Goal: Information Seeking & Learning: Compare options

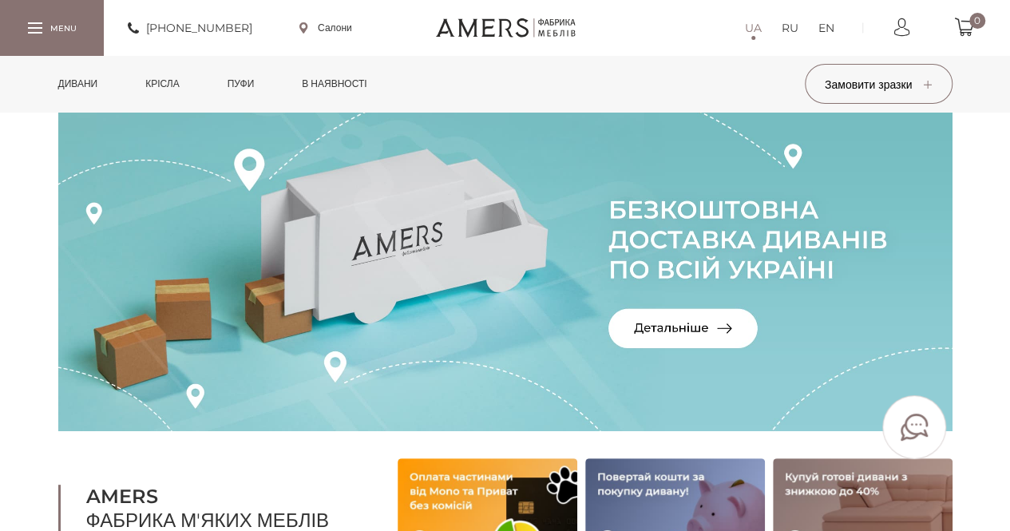
click at [77, 78] on link "Дивани" at bounding box center [78, 84] width 64 height 56
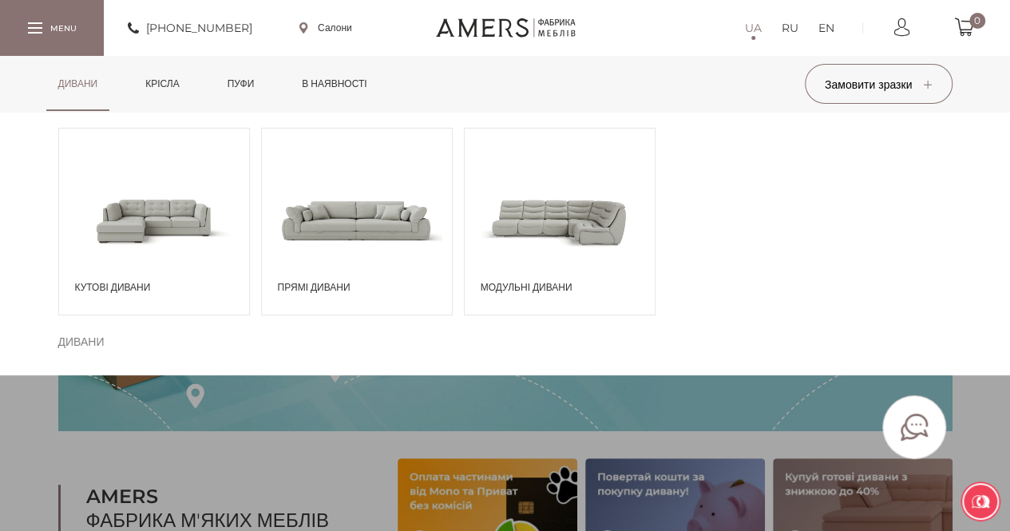
click at [330, 280] on div "Прямі дивани" at bounding box center [357, 222] width 192 height 188
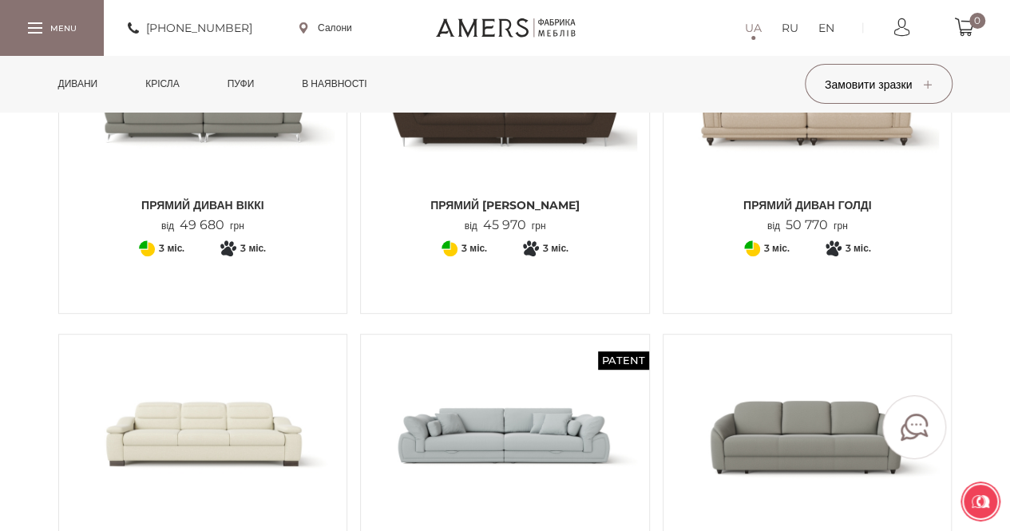
scroll to position [160, 0]
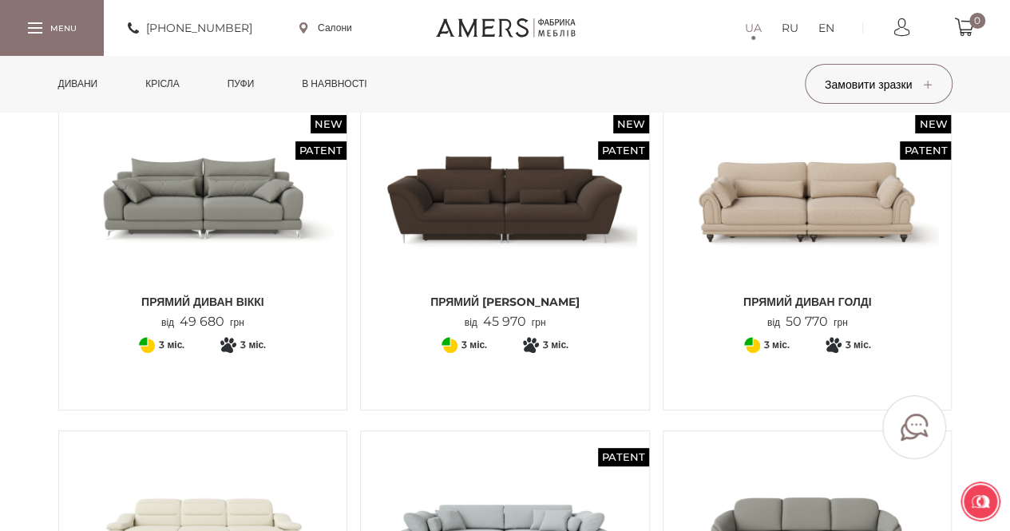
click at [209, 184] on img at bounding box center [203, 198] width 264 height 176
click at [172, 85] on link "Крісла" at bounding box center [161, 84] width 57 height 56
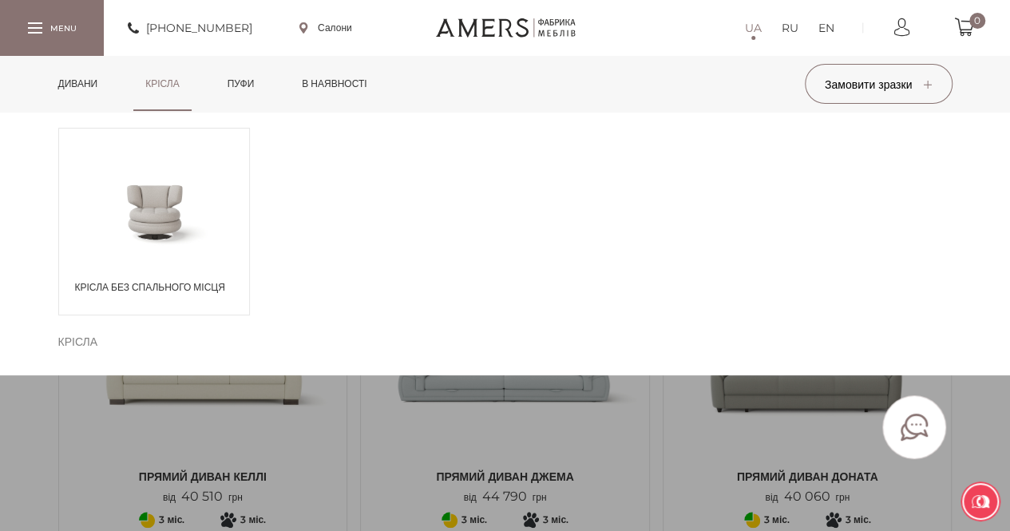
scroll to position [319, 0]
click at [180, 287] on span "Крісла без спального місця" at bounding box center [158, 287] width 166 height 14
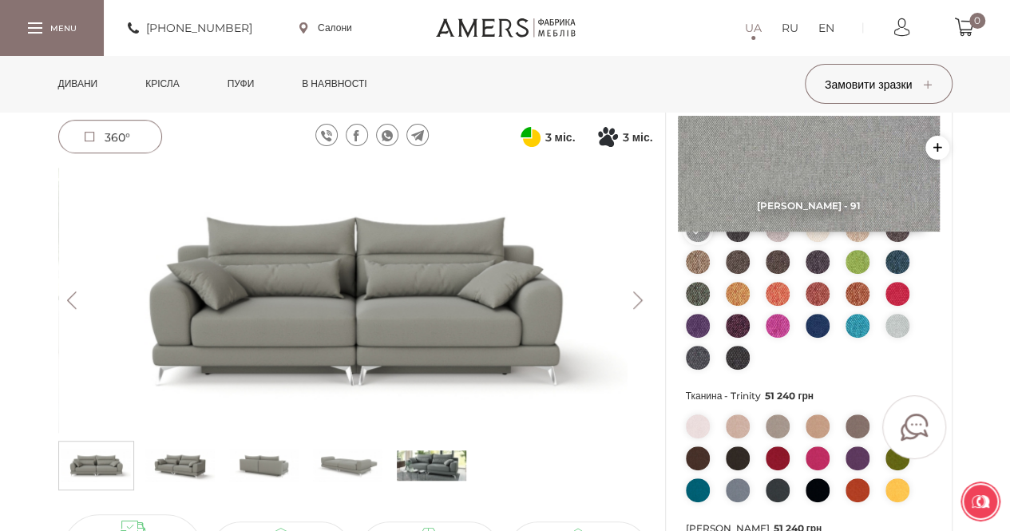
scroll to position [239, 0]
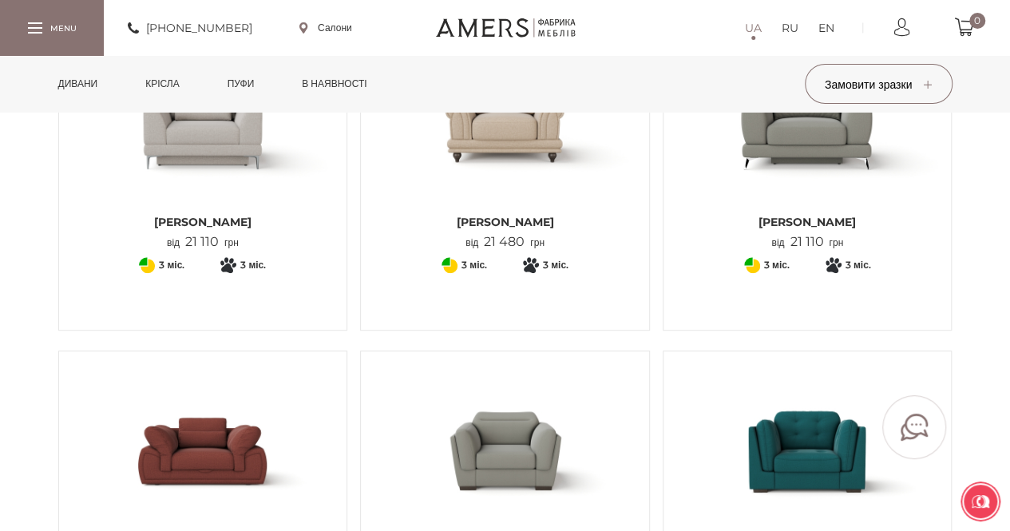
scroll to position [160, 0]
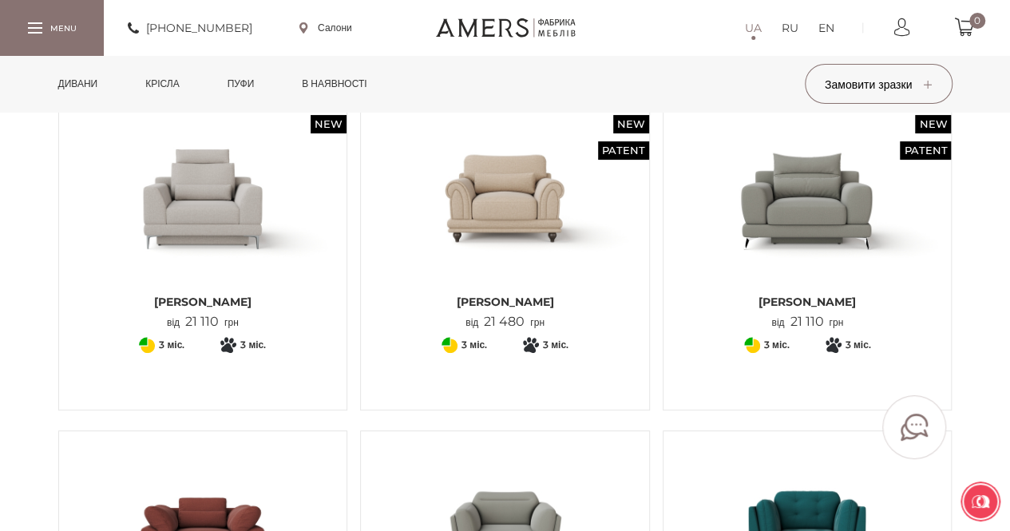
click at [791, 202] on img at bounding box center [807, 198] width 264 height 176
click at [345, 82] on link "в наявності" at bounding box center [334, 84] width 89 height 56
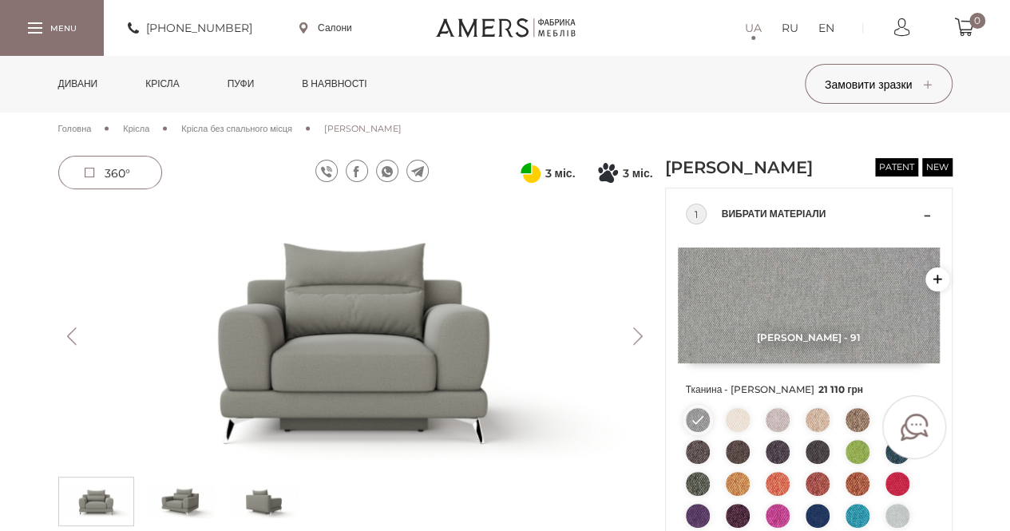
click at [634, 330] on button "Next" at bounding box center [638, 336] width 28 height 18
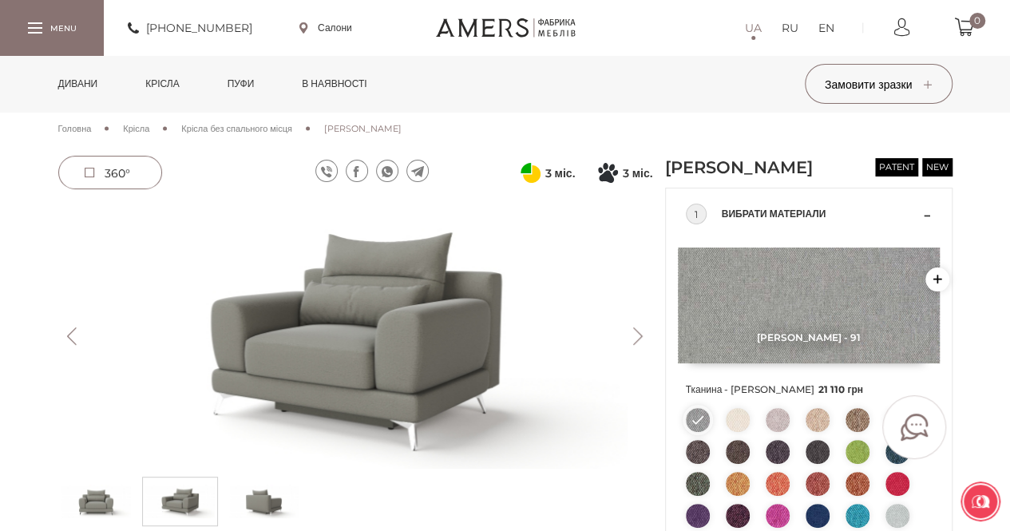
click at [634, 330] on button "Next" at bounding box center [638, 336] width 28 height 18
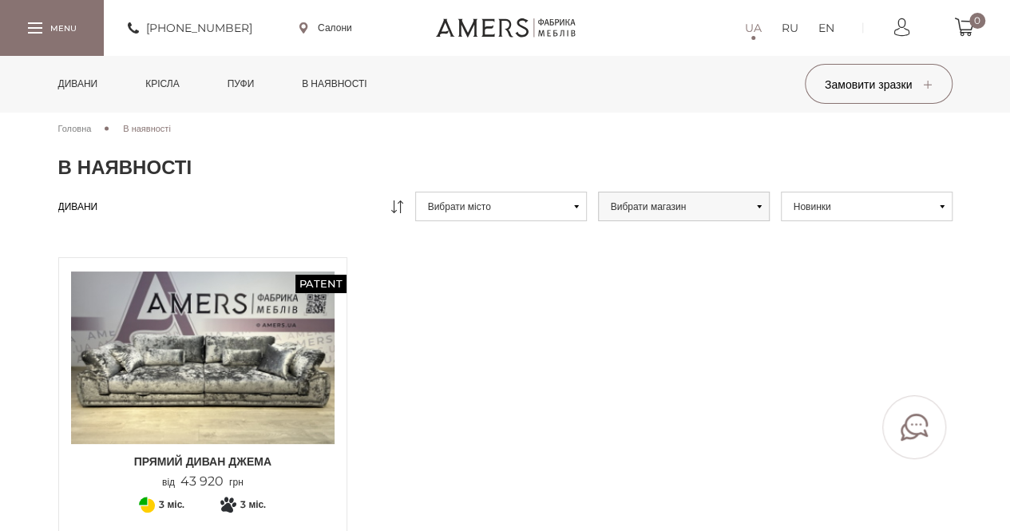
click at [576, 206] on icon at bounding box center [576, 206] width 5 height 3
click at [576, 204] on button "Вибрати місто" at bounding box center [501, 207] width 172 height 30
click at [0, 0] on link "Черкаси" at bounding box center [0, 0] width 0 height 0
click at [574, 206] on icon at bounding box center [576, 206] width 5 height 3
click at [76, 77] on link "Дивани" at bounding box center [78, 84] width 64 height 56
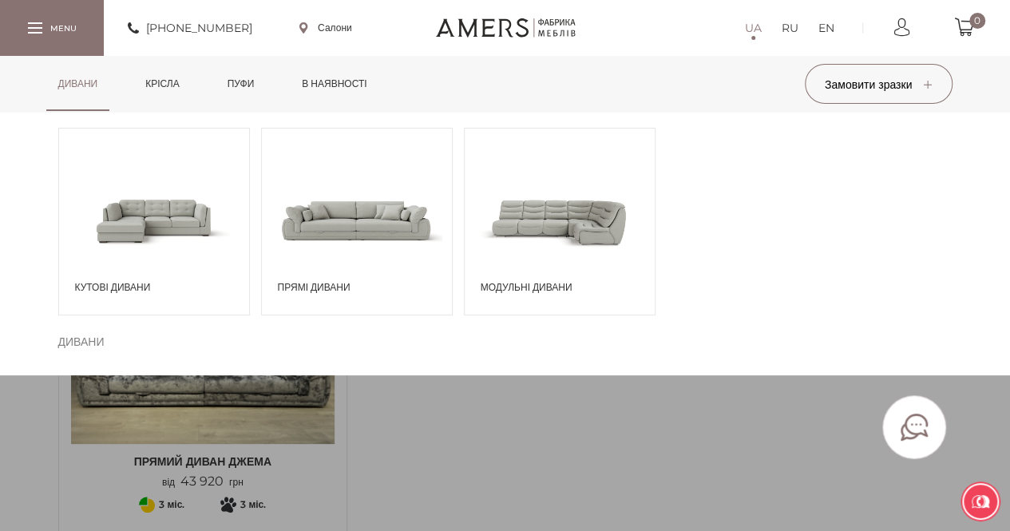
click at [513, 285] on span "Модульні дивани" at bounding box center [564, 287] width 166 height 14
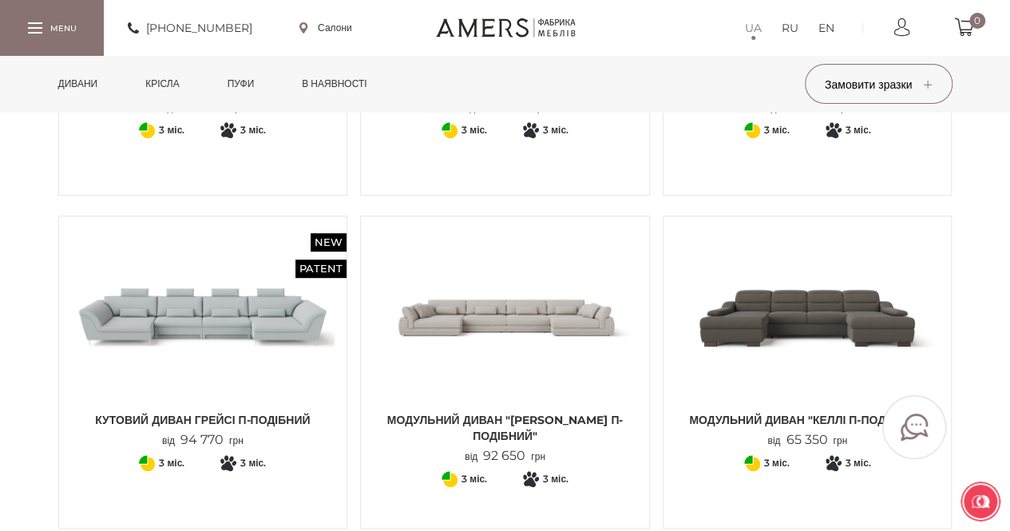
scroll to position [399, 0]
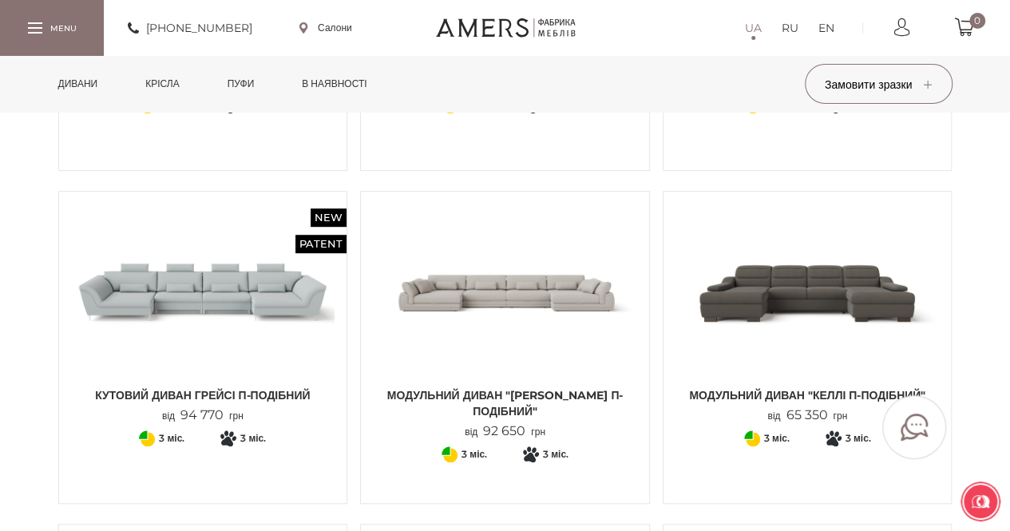
click at [764, 382] on link "Модульний диван "Келлі П-подібний" від 65 350 грн" at bounding box center [807, 314] width 264 height 220
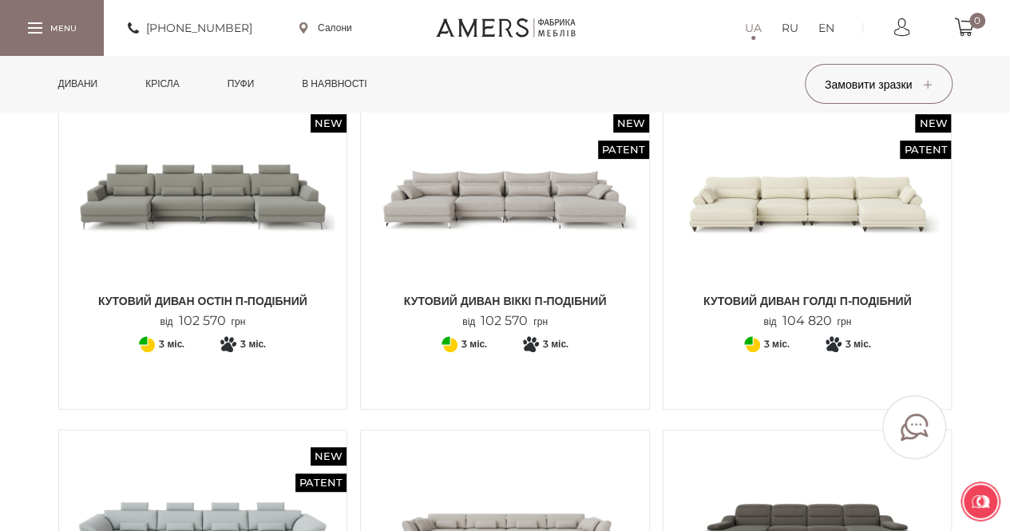
scroll to position [160, 0]
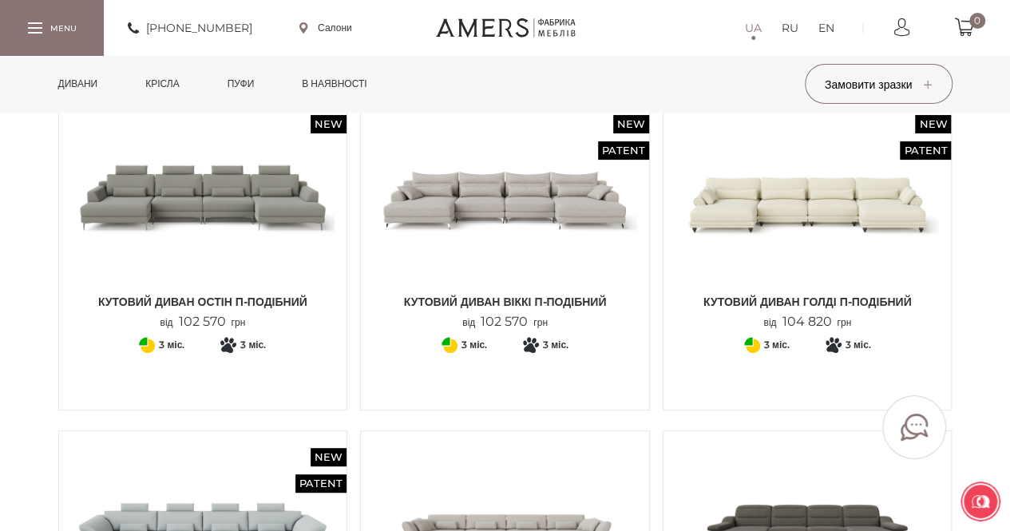
click at [341, 85] on link "в наявності" at bounding box center [334, 84] width 89 height 56
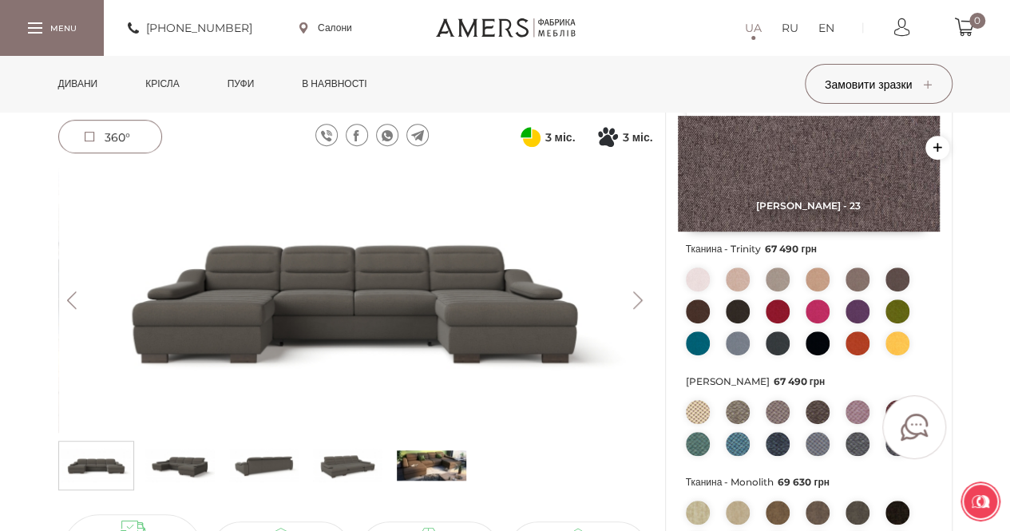
scroll to position [479, 0]
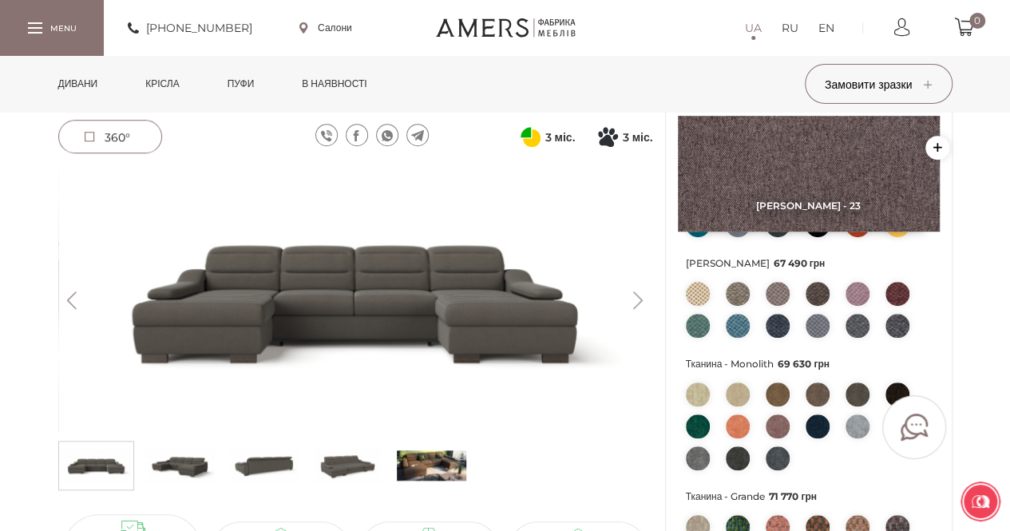
click at [192, 447] on img at bounding box center [179, 465] width 69 height 40
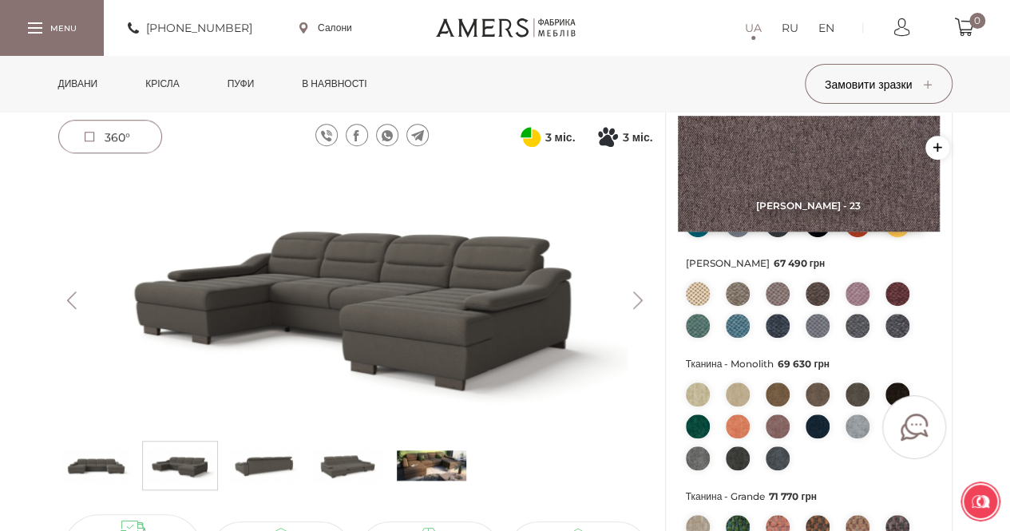
click at [276, 454] on img at bounding box center [263, 465] width 69 height 40
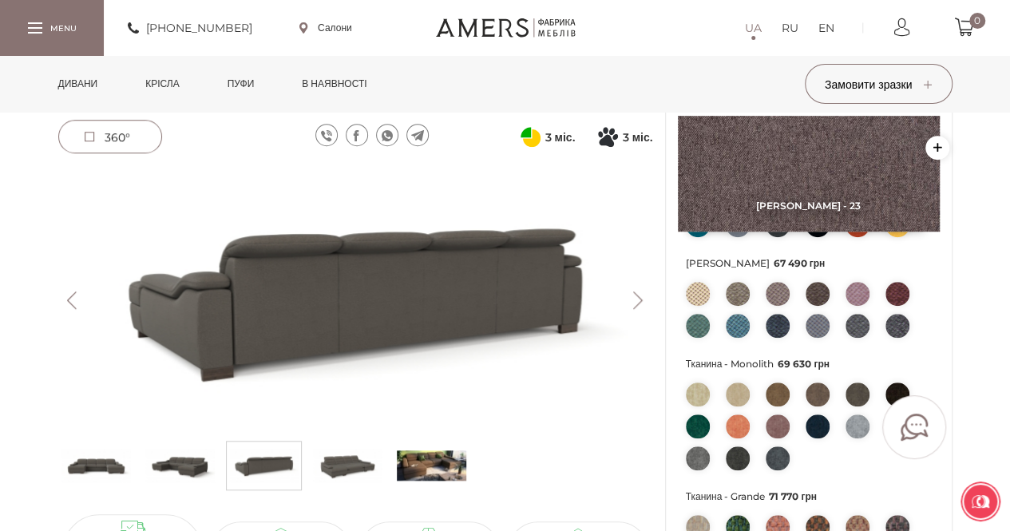
click at [354, 462] on img at bounding box center [347, 465] width 69 height 40
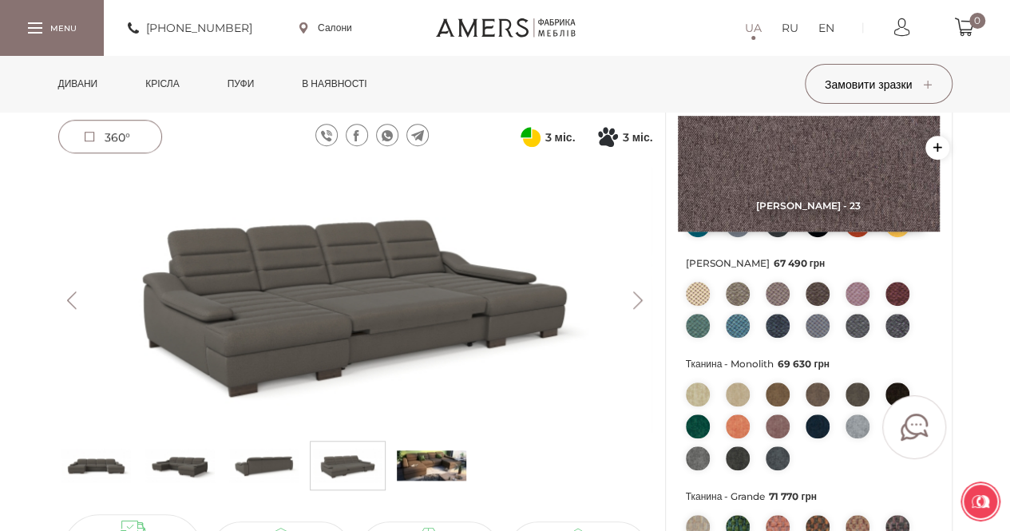
click at [427, 464] on img at bounding box center [431, 465] width 69 height 40
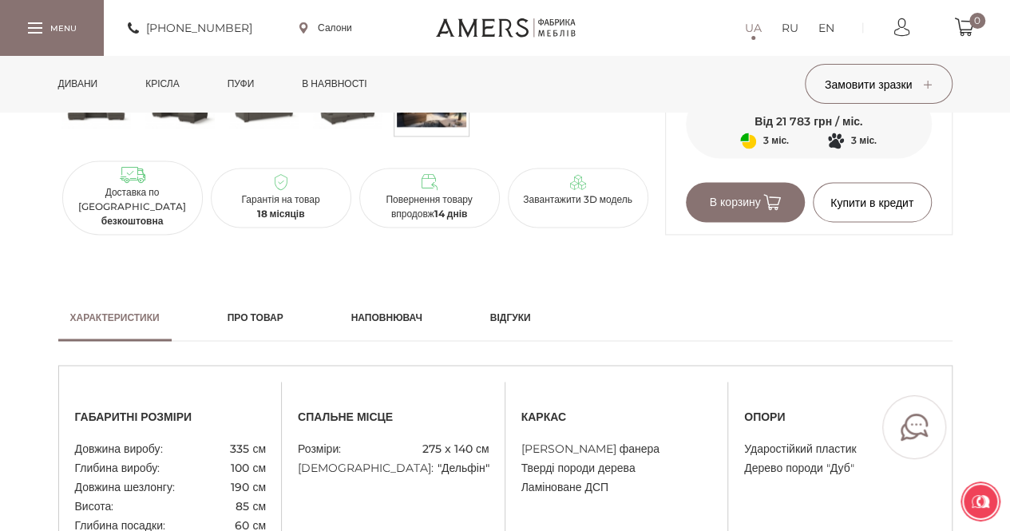
scroll to position [1277, 0]
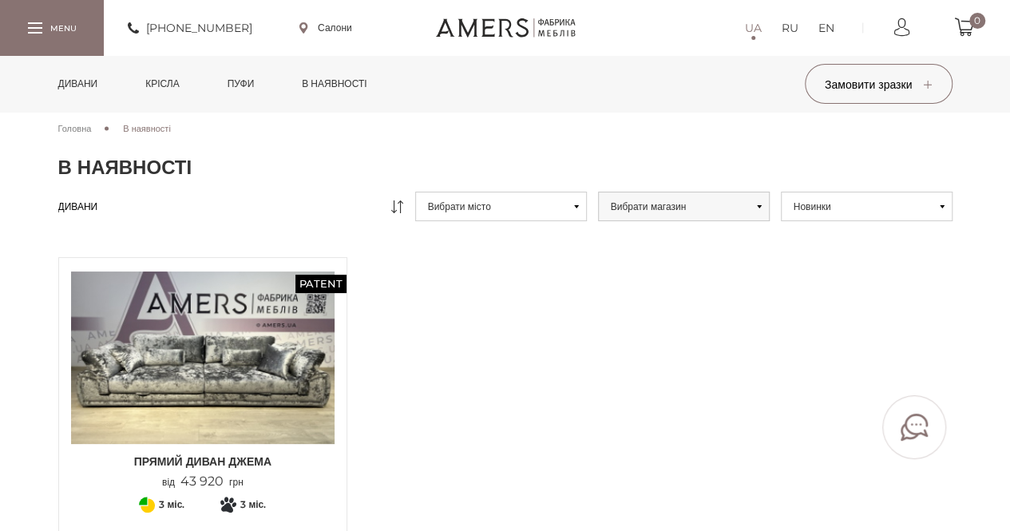
click at [545, 207] on button "Вибрати місто" at bounding box center [501, 207] width 172 height 30
click at [0, 0] on link "Черкаси" at bounding box center [0, 0] width 0 height 0
click at [723, 206] on button "Вибрати магазин" at bounding box center [684, 207] width 172 height 30
click at [714, 229] on link "ТЦ "Комфорт Плаза"" at bounding box center [684, 235] width 172 height 30
click at [908, 199] on button "Новинки" at bounding box center [867, 207] width 172 height 30
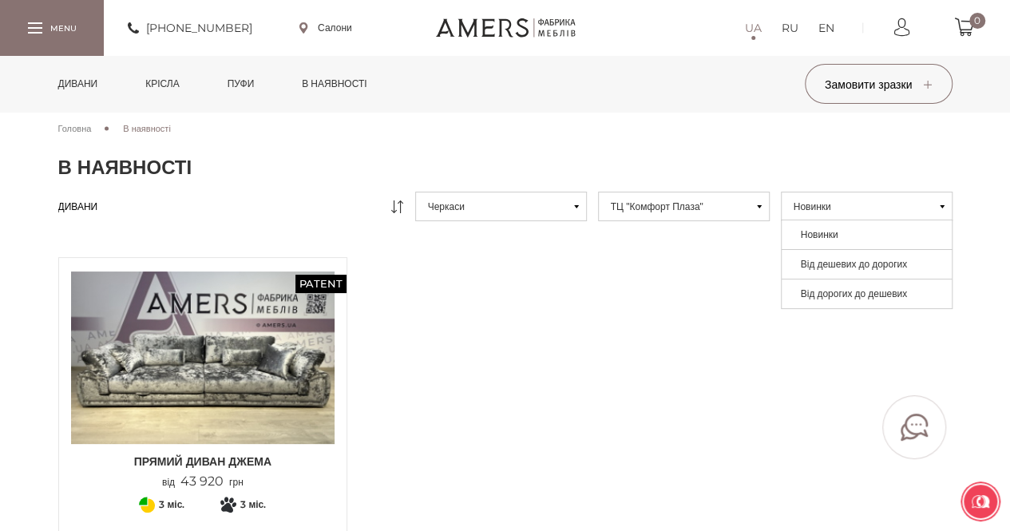
click at [870, 290] on link "Від дорогих до дешевих" at bounding box center [867, 294] width 172 height 30
click at [62, 81] on link "Дивани" at bounding box center [78, 84] width 64 height 56
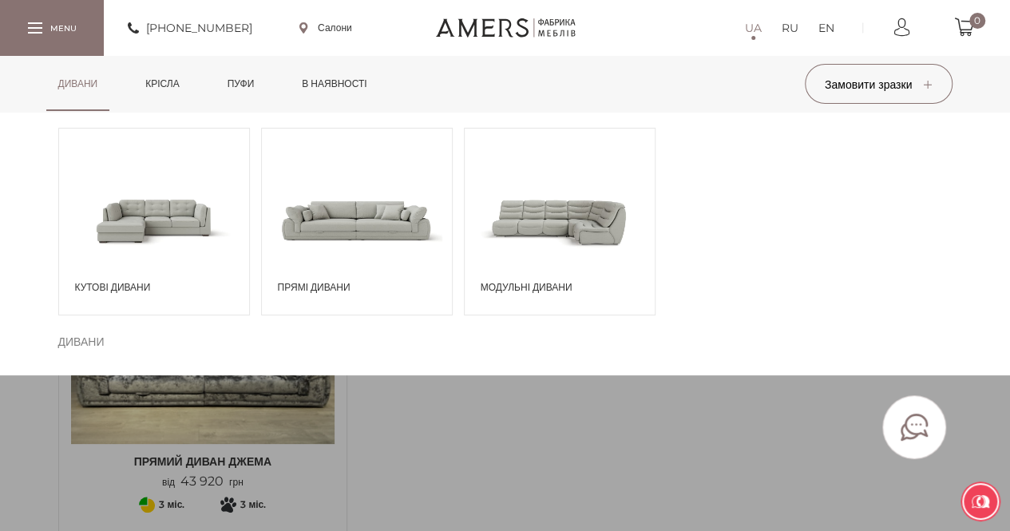
click at [254, 95] on link "Пуфи" at bounding box center [241, 84] width 51 height 56
click at [295, 281] on span "Прямі дивани" at bounding box center [361, 287] width 166 height 14
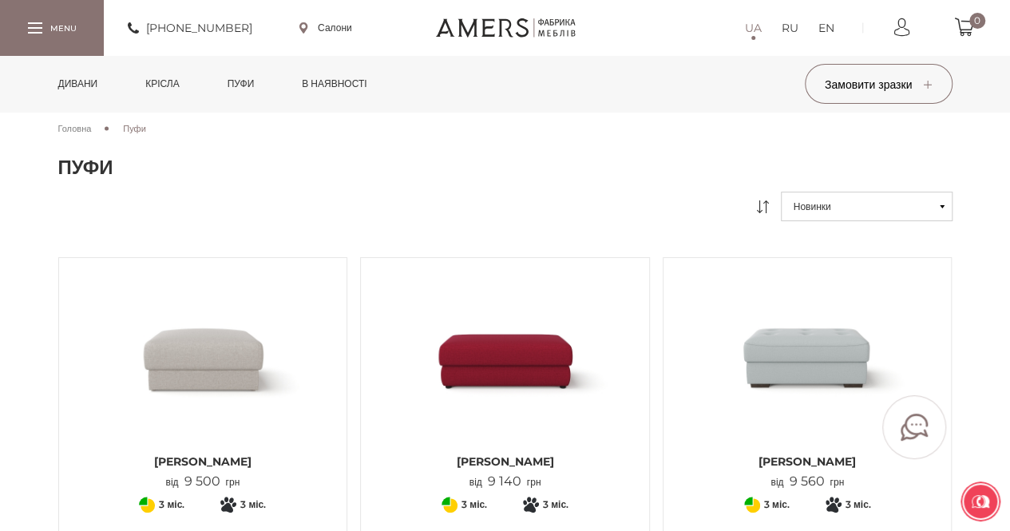
click at [162, 81] on link "Крісла" at bounding box center [161, 84] width 57 height 56
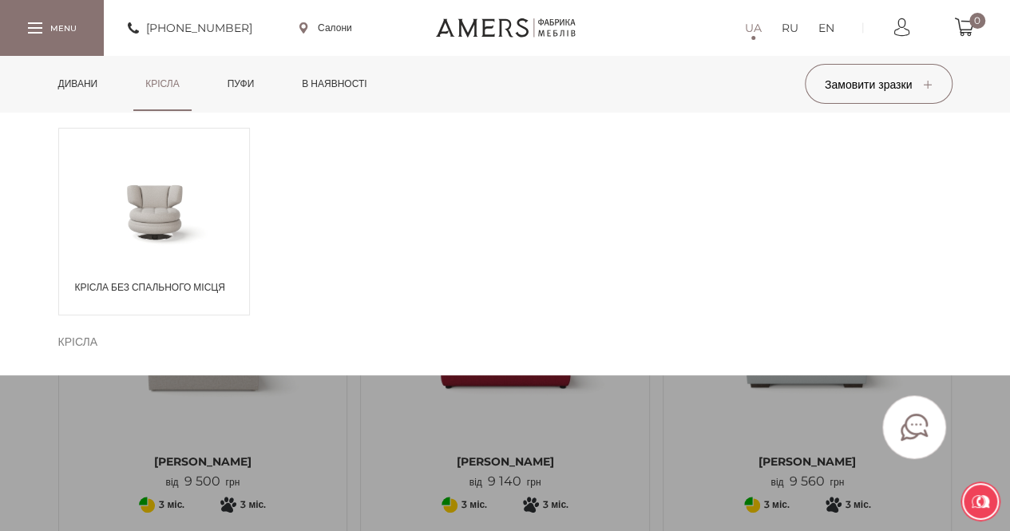
click at [193, 277] on div "Крісла без спального місця" at bounding box center [154, 222] width 192 height 188
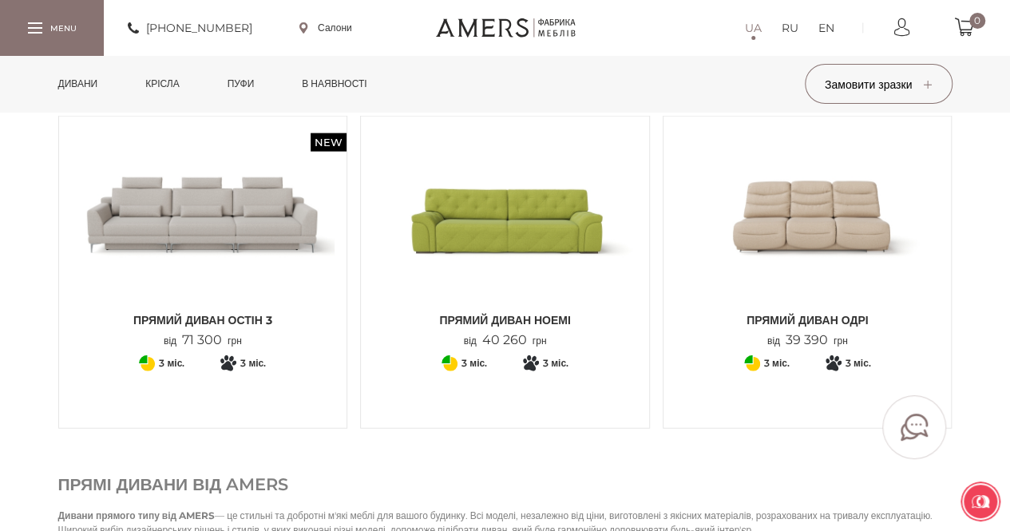
scroll to position [1676, 0]
